Goal: Task Accomplishment & Management: Manage account settings

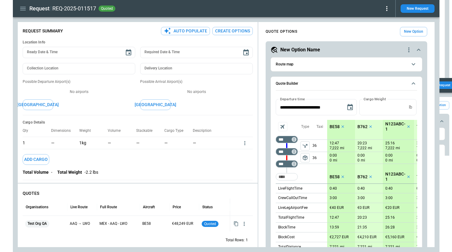
scroll to position [74, 0]
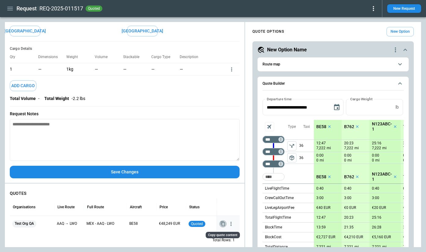
click at [223, 226] on icon "Copy quote content" at bounding box center [223, 223] width 4 height 5
click at [231, 226] on icon "button" at bounding box center [231, 224] width 6 height 6
click at [221, 224] on li "View Schedule" at bounding box center [212, 223] width 49 height 9
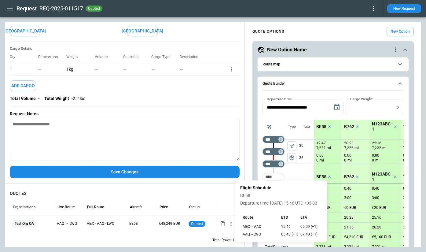
click at [224, 188] on div at bounding box center [213, 126] width 426 height 252
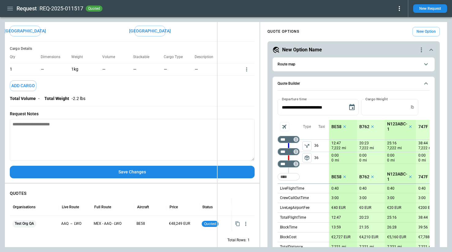
click at [216, 50] on div "**********" at bounding box center [226, 134] width 442 height 225
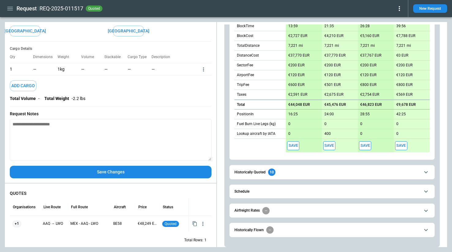
scroll to position [203, 0]
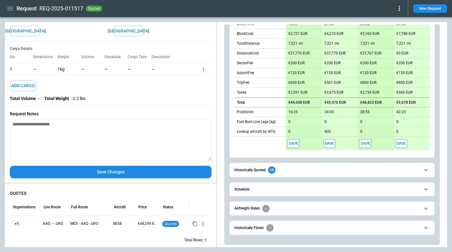
click at [295, 186] on button "Schedule" at bounding box center [331, 190] width 195 height 14
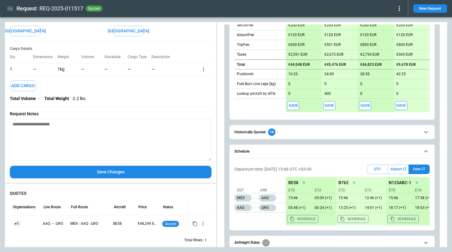
scroll to position [276, 0]
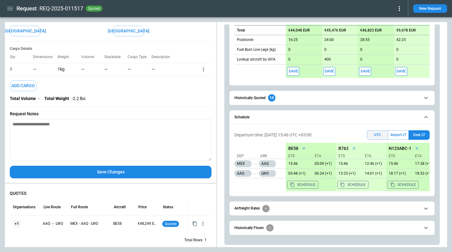
click at [371, 134] on button "UTC" at bounding box center [377, 134] width 21 height 9
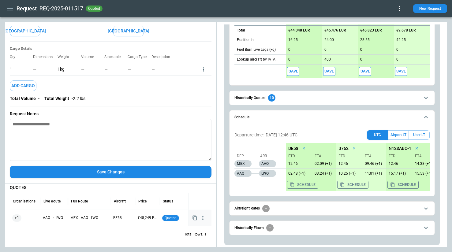
click at [205, 218] on icon "button" at bounding box center [203, 218] width 6 height 6
click at [193, 225] on li "View Schedule" at bounding box center [183, 223] width 49 height 9
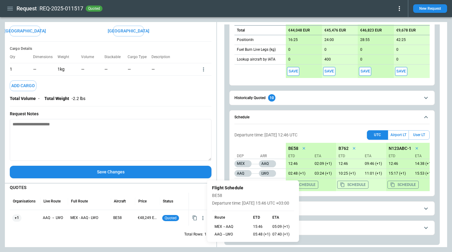
click at [314, 216] on div at bounding box center [226, 126] width 452 height 252
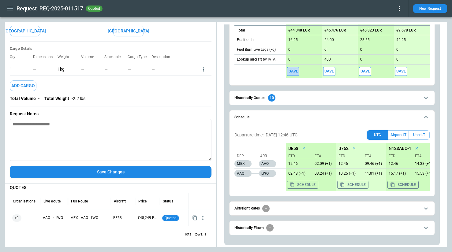
click at [291, 72] on button "Save" at bounding box center [293, 71] width 12 height 9
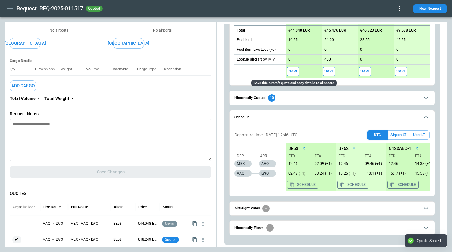
scroll to position [276, 0]
click at [202, 223] on icon "button" at bounding box center [203, 224] width 6 height 6
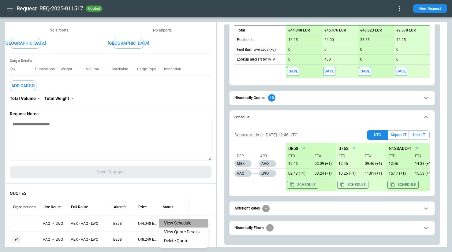
click at [195, 224] on li "View Schedule" at bounding box center [183, 223] width 49 height 9
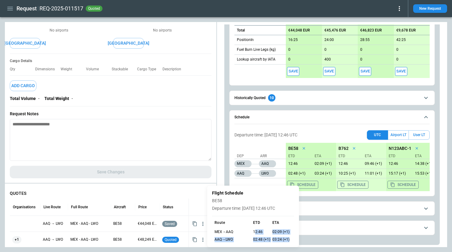
drag, startPoint x: 254, startPoint y: 231, endPoint x: 293, endPoint y: 239, distance: 39.7
click at [293, 239] on div "MEX → AAQ 12:46 02:09 (+1) AAQ → LWO 02:48 (+1) 03:24 (+1)" at bounding box center [253, 235] width 82 height 13
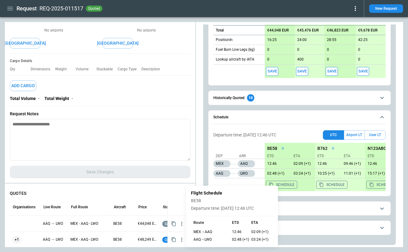
click at [259, 196] on div "Flight Schedule BE58 Departure time: [DATE] 12:46 UTC" at bounding box center [232, 201] width 82 height 20
click at [357, 135] on div at bounding box center [204, 126] width 408 height 252
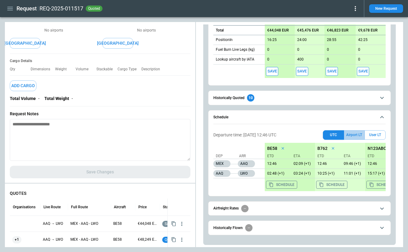
click at [353, 134] on button "Airport LT" at bounding box center [354, 134] width 20 height 9
click at [183, 221] on icon "button" at bounding box center [182, 224] width 6 height 6
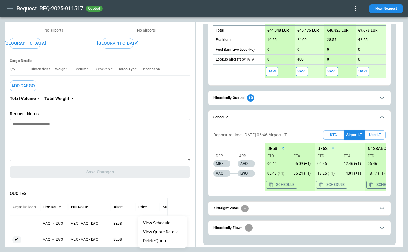
click at [173, 224] on li "View Schedule" at bounding box center [162, 223] width 49 height 9
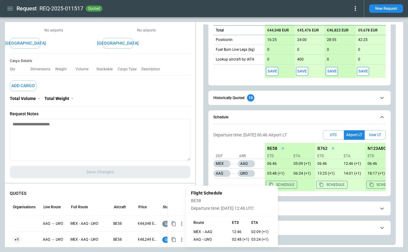
click at [313, 199] on div at bounding box center [204, 126] width 408 height 252
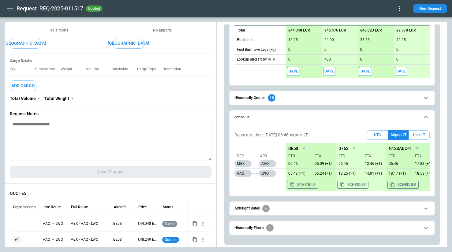
click at [425, 96] on icon "scrollable content" at bounding box center [425, 97] width 7 height 7
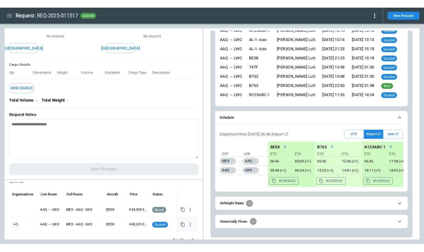
scroll to position [7, 0]
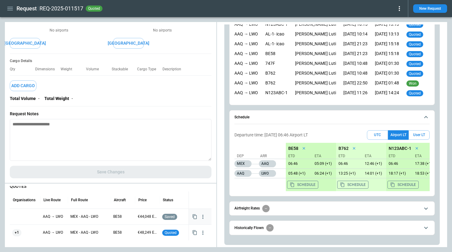
click at [202, 218] on icon "button" at bounding box center [202, 217] width 1 height 4
click at [198, 199] on div at bounding box center [226, 126] width 452 height 252
click at [202, 230] on icon "button" at bounding box center [203, 233] width 6 height 6
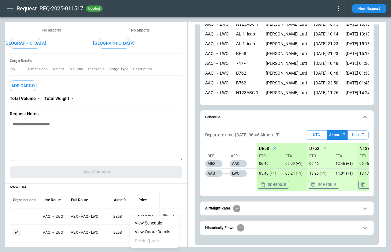
click at [383, 195] on div at bounding box center [195, 126] width 391 height 252
click at [174, 217] on icon "button" at bounding box center [173, 217] width 6 height 6
click at [176, 203] on div at bounding box center [195, 126] width 391 height 252
click at [173, 232] on icon "button" at bounding box center [173, 233] width 6 height 6
click at [111, 239] on div at bounding box center [195, 126] width 391 height 252
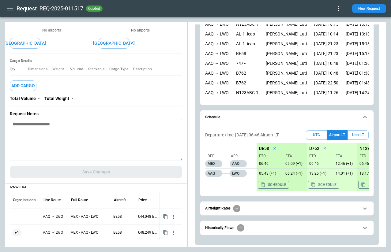
click at [186, 70] on div "Request Summary Auto Populate Create Options Location Info Ready Date & Time Re…" at bounding box center [96, 73] width 182 height 220
click at [197, 70] on div "**********" at bounding box center [195, 134] width 381 height 225
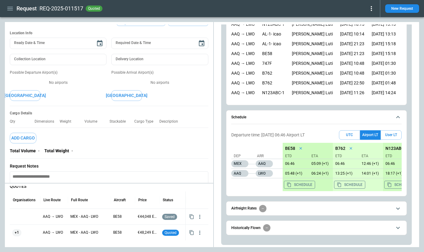
scroll to position [0, 0]
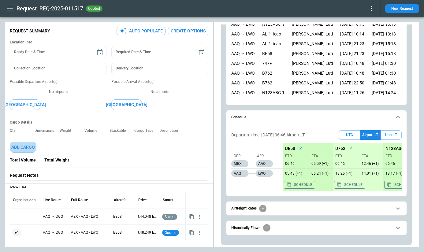
click at [29, 147] on button "Add Cargo" at bounding box center [23, 147] width 27 height 11
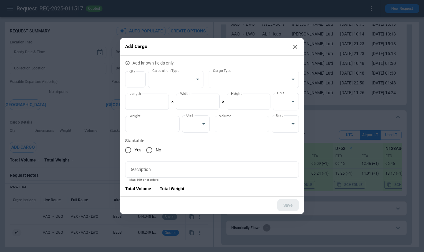
click at [295, 44] on icon at bounding box center [294, 46] width 7 height 7
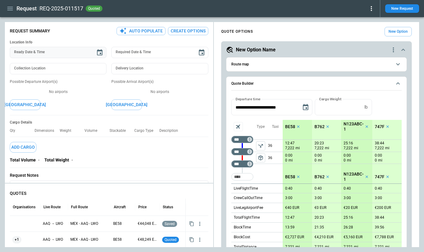
click at [99, 54] on icon "Choose date" at bounding box center [99, 52] width 7 height 7
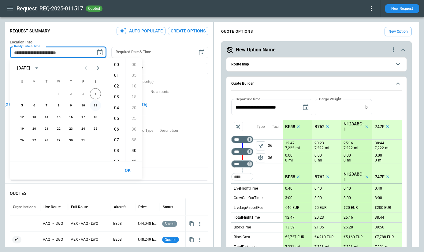
click at [95, 102] on button "11" at bounding box center [95, 105] width 11 height 11
click at [117, 116] on li "05" at bounding box center [116, 118] width 15 height 10
type input "**********"
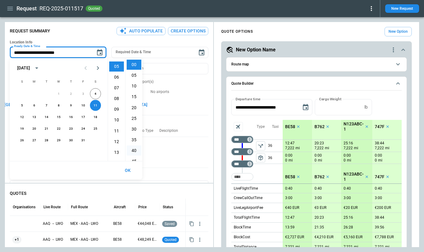
scroll to position [54, 0]
click at [130, 170] on button "OK" at bounding box center [128, 170] width 20 height 13
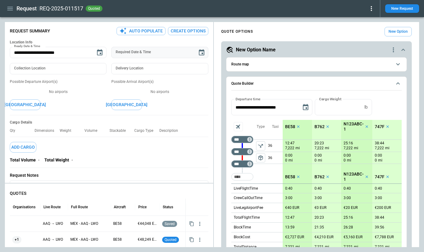
type input "**********"
click at [139, 54] on input "**********" at bounding box center [151, 52] width 81 height 11
click at [200, 54] on icon "Choose date" at bounding box center [201, 52] width 7 height 7
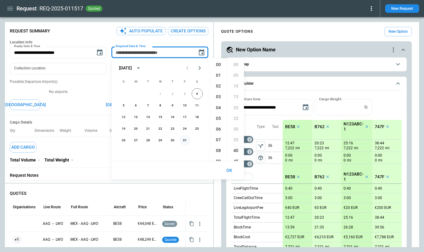
click at [184, 139] on button "31" at bounding box center [185, 140] width 11 height 11
click at [221, 152] on li "08" at bounding box center [218, 151] width 15 height 10
type input "**********"
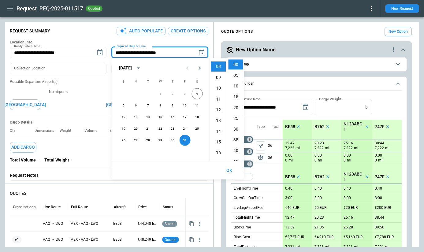
scroll to position [86, 0]
click at [228, 169] on button "OK" at bounding box center [230, 170] width 20 height 13
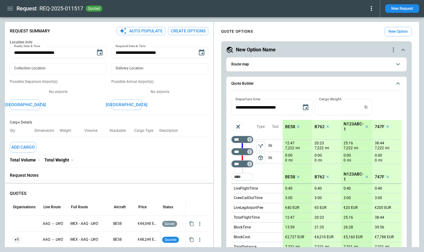
click at [195, 31] on button "Create Options" at bounding box center [188, 31] width 40 height 8
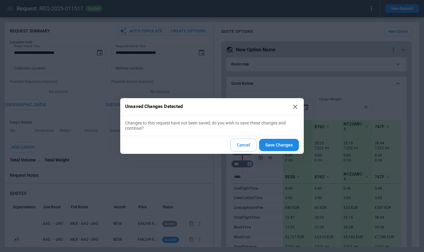
click at [244, 144] on button "Cancel" at bounding box center [243, 145] width 26 height 13
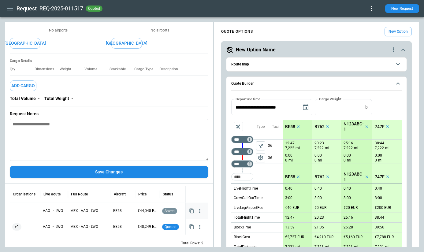
scroll to position [13, 0]
click at [227, 79] on div "**********" at bounding box center [212, 134] width 414 height 225
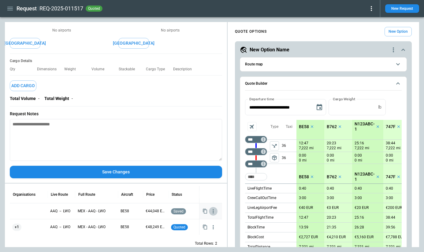
click at [214, 211] on icon "button" at bounding box center [213, 211] width 6 height 6
click at [194, 182] on div at bounding box center [212, 126] width 424 height 252
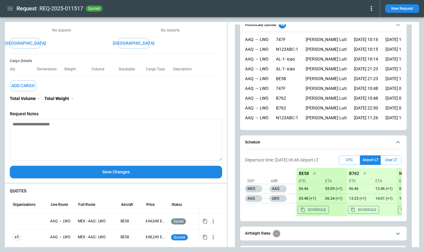
scroll to position [374, 0]
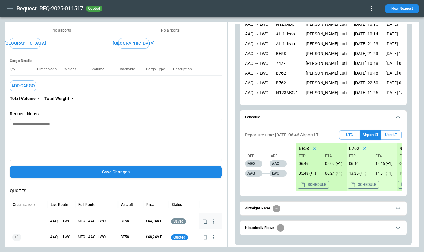
click at [214, 223] on icon "button" at bounding box center [213, 221] width 6 height 6
click at [186, 224] on li "View Schedule" at bounding box center [193, 223] width 49 height 9
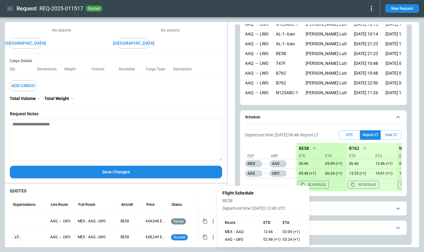
drag, startPoint x: 223, startPoint y: 194, endPoint x: 294, endPoint y: 207, distance: 72.8
click at [294, 207] on div "Flight Schedule BE58 Departure time: [DATE] 12:46 UTC" at bounding box center [263, 201] width 82 height 20
click at [298, 210] on p "Departure time: [DATE] 12:46 UTC" at bounding box center [263, 208] width 82 height 5
click at [208, 204] on div at bounding box center [212, 126] width 424 height 252
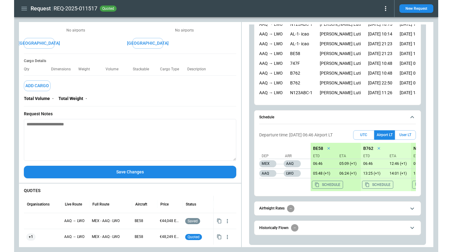
scroll to position [0, 0]
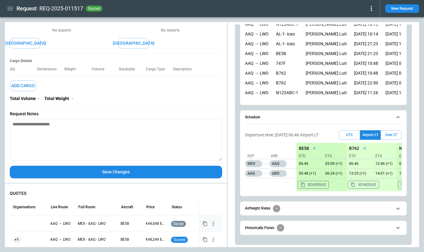
click at [213, 222] on icon "button" at bounding box center [213, 224] width 1 height 4
click at [207, 224] on li "View Schedule" at bounding box center [193, 223] width 49 height 9
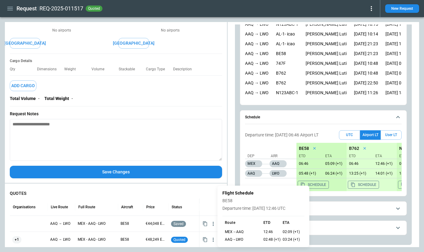
click at [202, 195] on div at bounding box center [212, 126] width 424 height 252
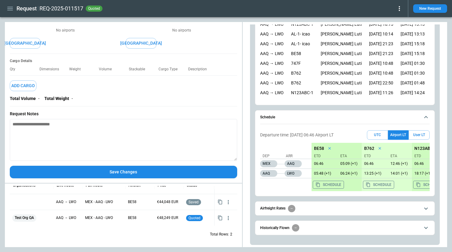
scroll to position [15, 0]
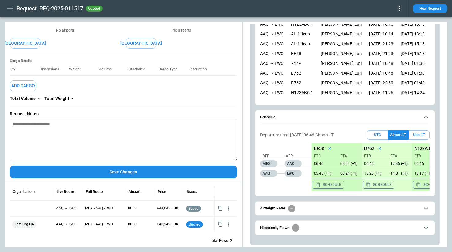
click at [377, 141] on div "Departure time: [DATE] 06:46 Airport [GEOGRAPHIC_DATA] LT User LT Dep Arr MEX A…" at bounding box center [344, 160] width 169 height 61
click at [374, 133] on button "UTC" at bounding box center [377, 134] width 21 height 9
click at [229, 210] on icon "button" at bounding box center [228, 209] width 6 height 6
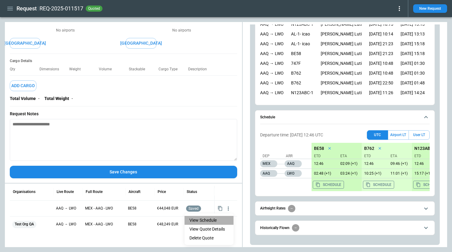
click at [214, 219] on li "View Schedule" at bounding box center [208, 220] width 49 height 9
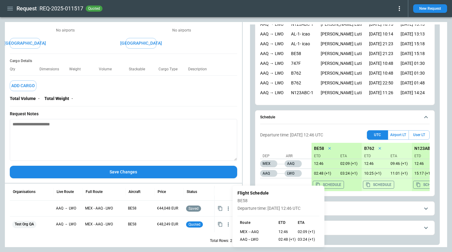
click at [345, 207] on div at bounding box center [226, 126] width 452 height 252
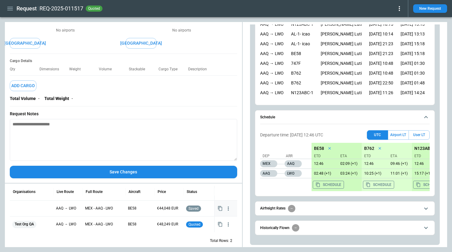
click at [227, 210] on icon "button" at bounding box center [228, 209] width 6 height 6
click at [237, 188] on div at bounding box center [226, 126] width 452 height 252
click at [228, 209] on icon "button" at bounding box center [228, 209] width 6 height 6
click at [211, 219] on li "View Schedule" at bounding box center [208, 220] width 49 height 9
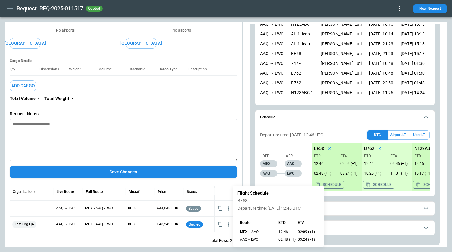
click at [184, 242] on div at bounding box center [226, 126] width 452 height 252
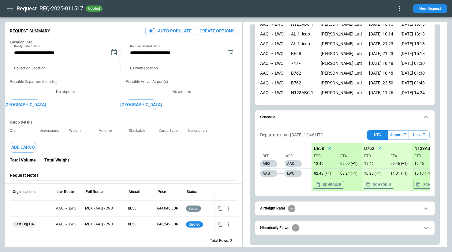
scroll to position [61, 0]
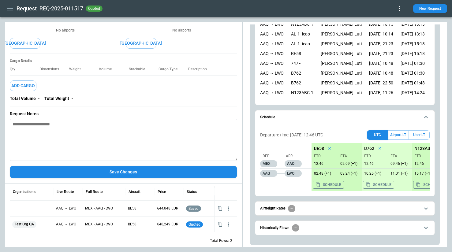
click at [119, 133] on textarea at bounding box center [123, 140] width 227 height 42
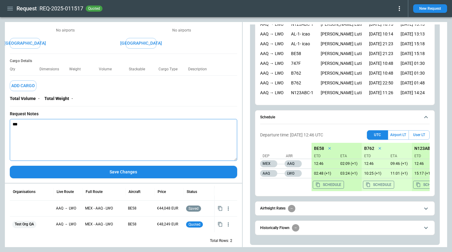
type textarea "***"
click at [161, 173] on button "Save Changes" at bounding box center [123, 172] width 227 height 13
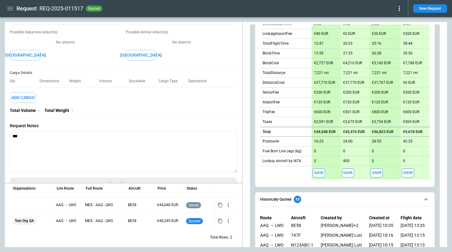
scroll to position [22, 0]
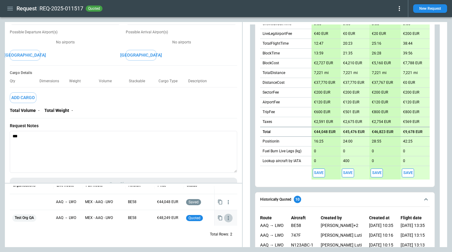
click at [228, 218] on icon "button" at bounding box center [228, 218] width 1 height 4
click at [165, 232] on div at bounding box center [226, 126] width 452 height 252
click at [229, 204] on icon "button" at bounding box center [228, 202] width 6 height 6
click at [220, 220] on li "View Quote Details" at bounding box center [208, 222] width 49 height 9
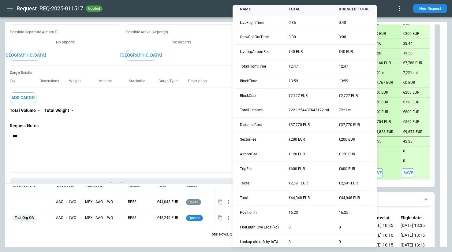
scroll to position [0, 0]
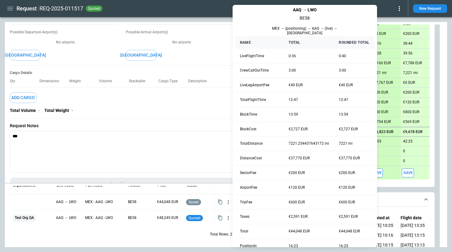
click at [184, 235] on div at bounding box center [226, 126] width 452 height 252
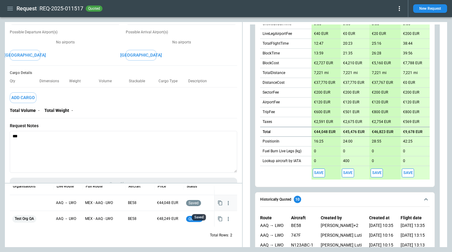
scroll to position [22, 0]
